Goal: Find specific page/section: Find specific page/section

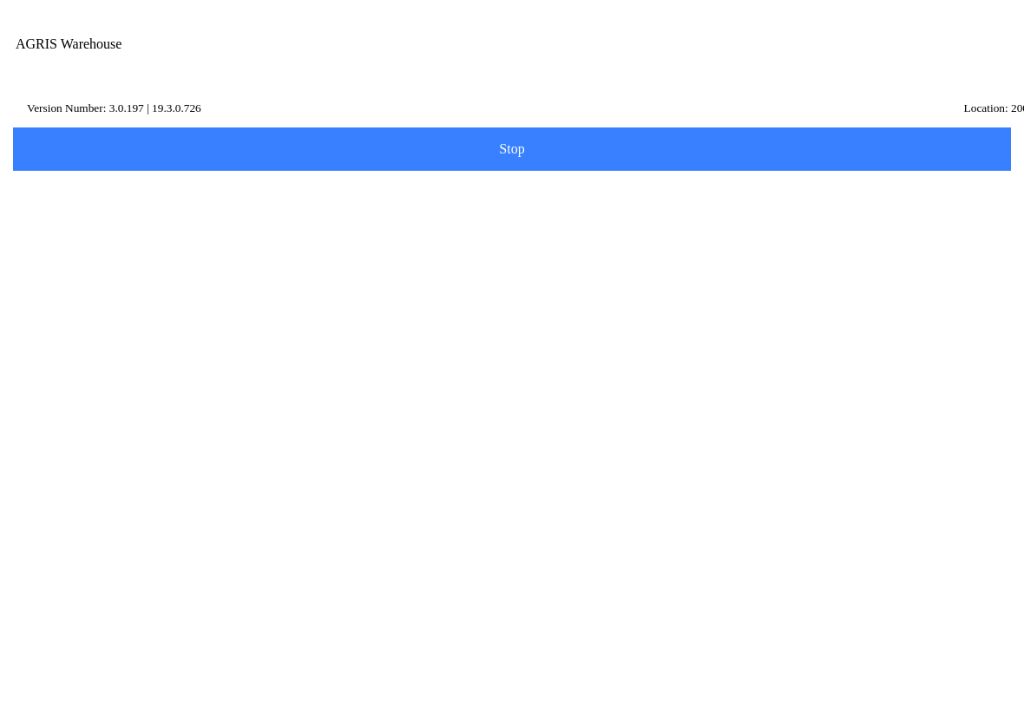
click at [90, 228] on input "Description" at bounding box center [499, 212] width 952 height 32
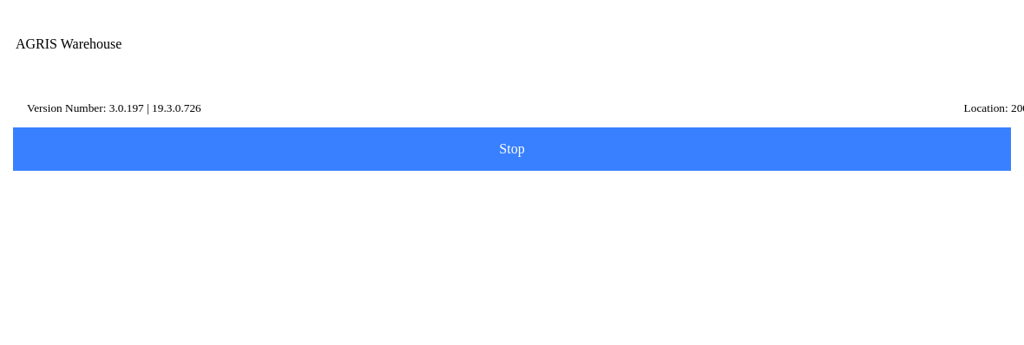
type input "cro"
click at [0, 0] on slot "Search" at bounding box center [0, 0] width 0 height 0
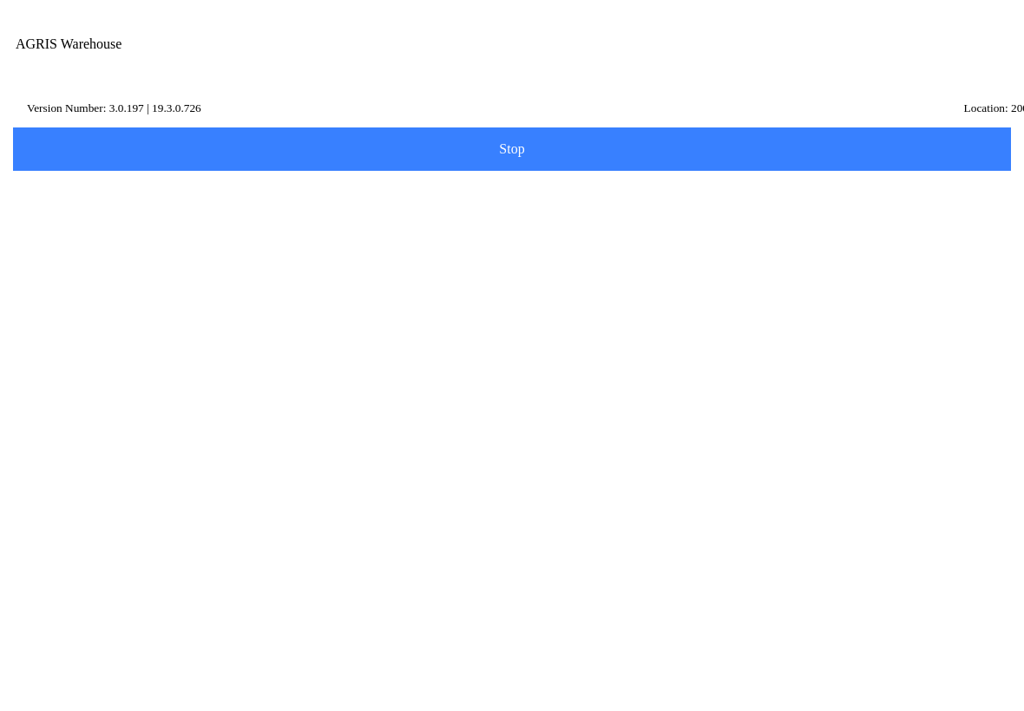
scroll to position [285, 0]
click at [581, 433] on ion-row "C CROP OIL GAL(HELENA) - (802337503)" at bounding box center [511, 423] width 935 height 19
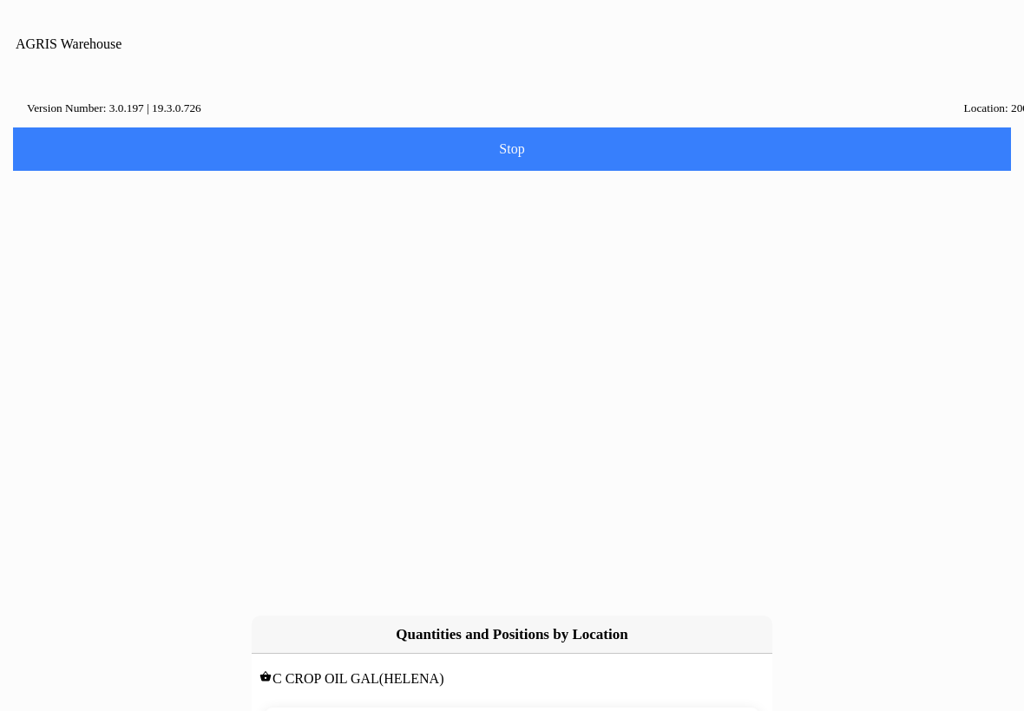
click at [0, 0] on slot "cancel" at bounding box center [0, 0] width 0 height 0
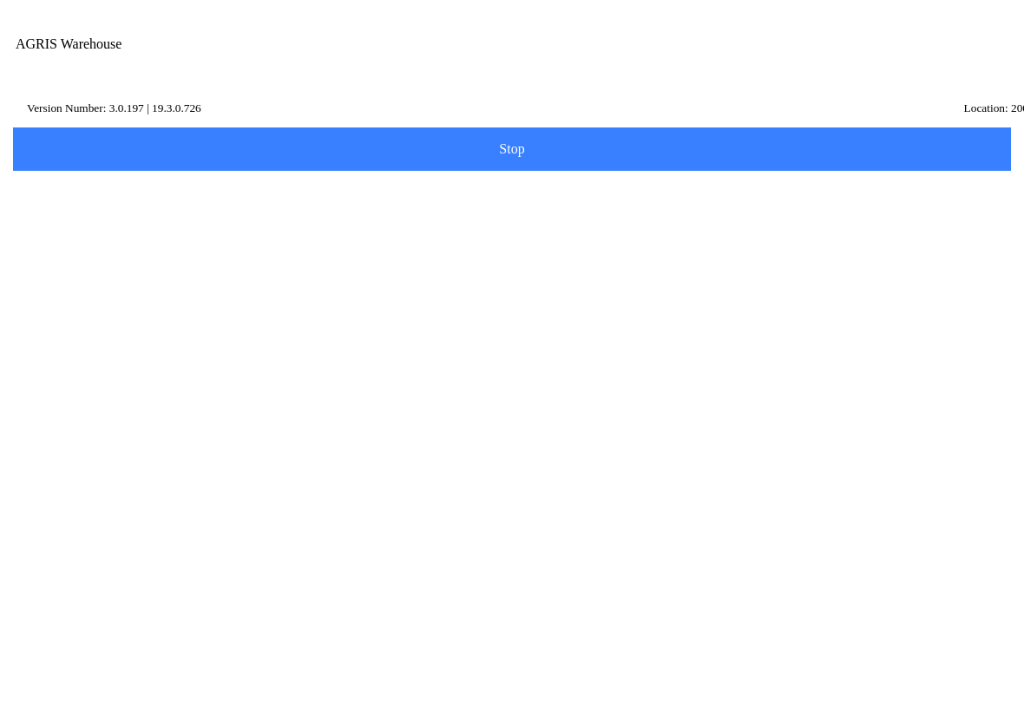
click at [605, 433] on ion-row "C CROP OIL GAL(HELENA) - (802337503)" at bounding box center [511, 423] width 935 height 19
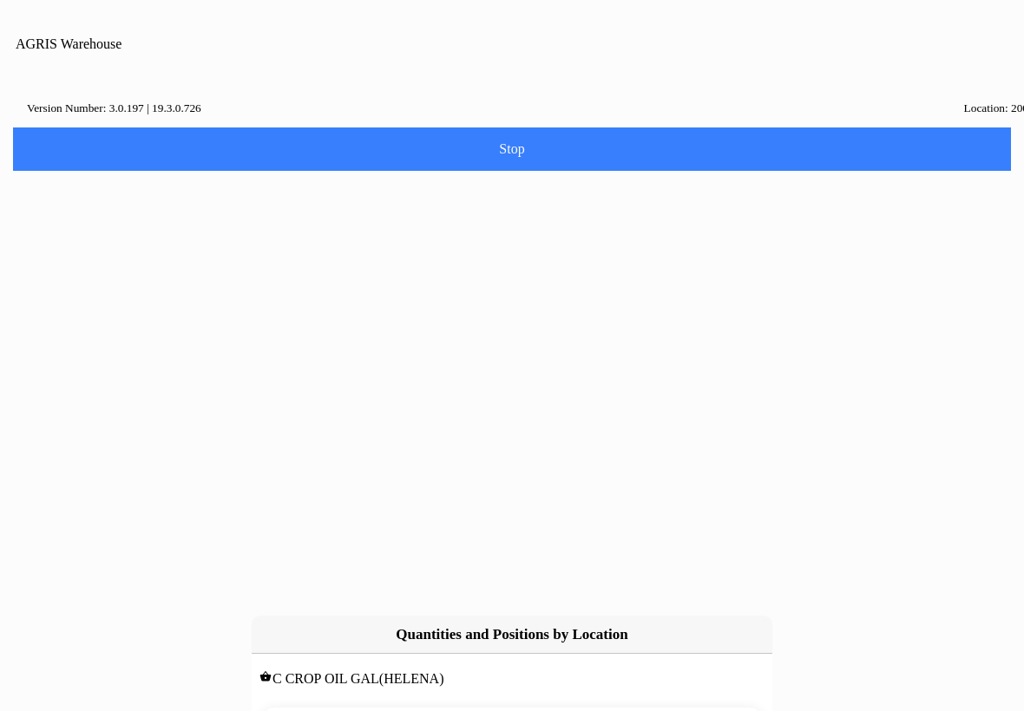
click at [0, 0] on slot "cancel" at bounding box center [0, 0] width 0 height 0
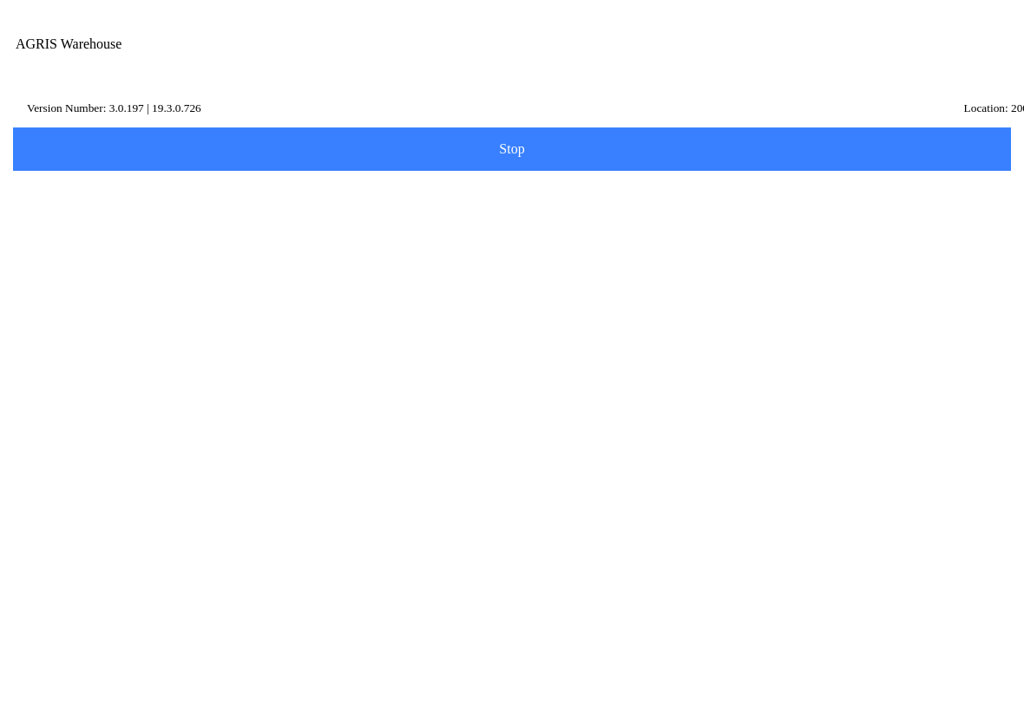
click at [885, 54] on span "button" at bounding box center [875, 61] width 19 height 19
click at [885, 58] on span "button" at bounding box center [875, 61] width 19 height 19
